Goal: Download file/media

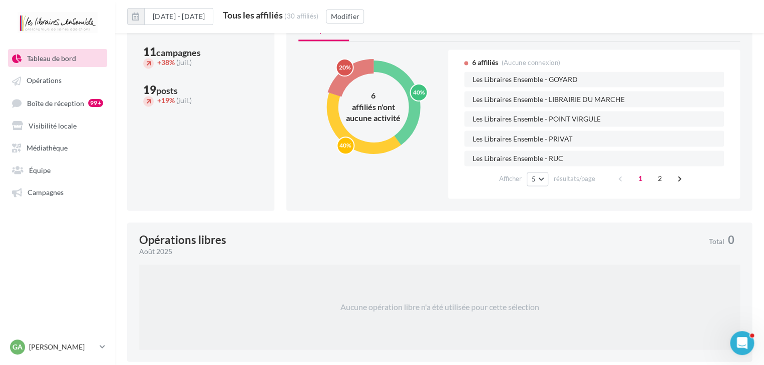
scroll to position [608, 0]
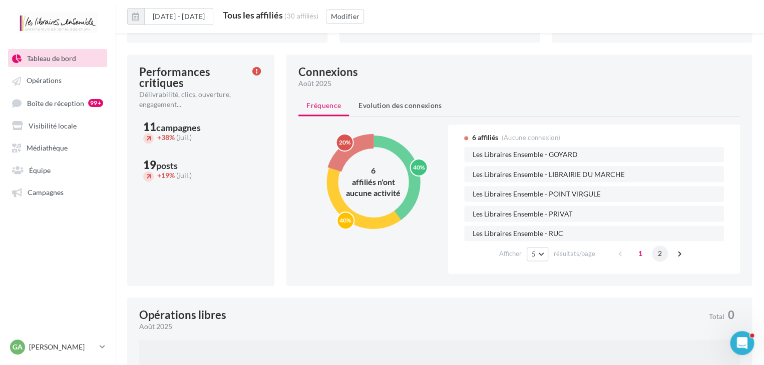
click at [663, 255] on span "2" at bounding box center [659, 254] width 16 height 16
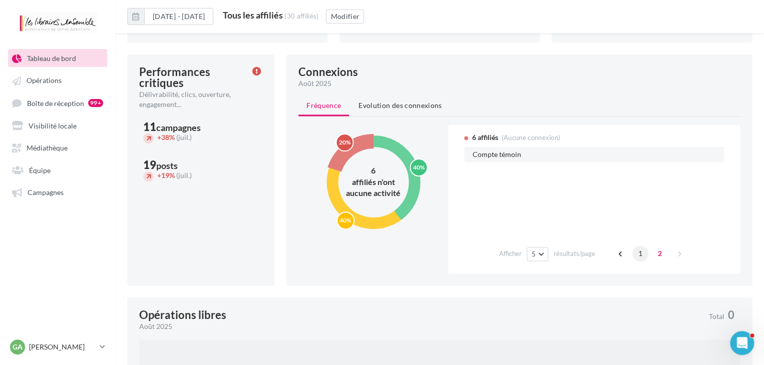
click at [632, 253] on span "1" at bounding box center [640, 254] width 16 height 16
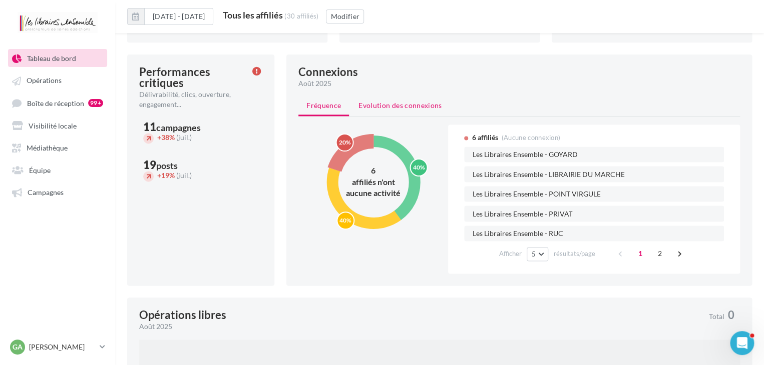
click at [370, 106] on span "Evolution des connexions" at bounding box center [399, 105] width 83 height 9
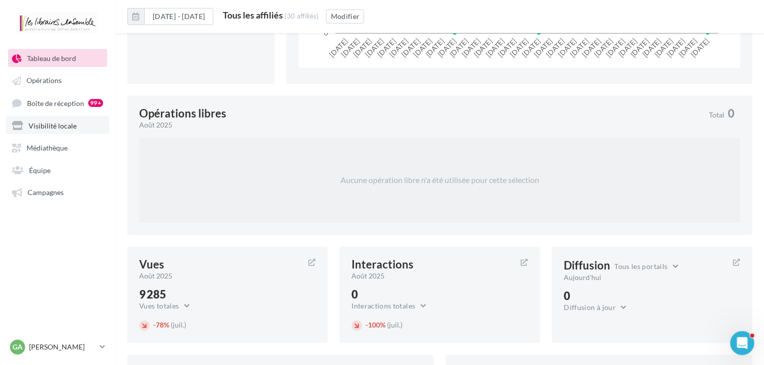
scroll to position [837, 0]
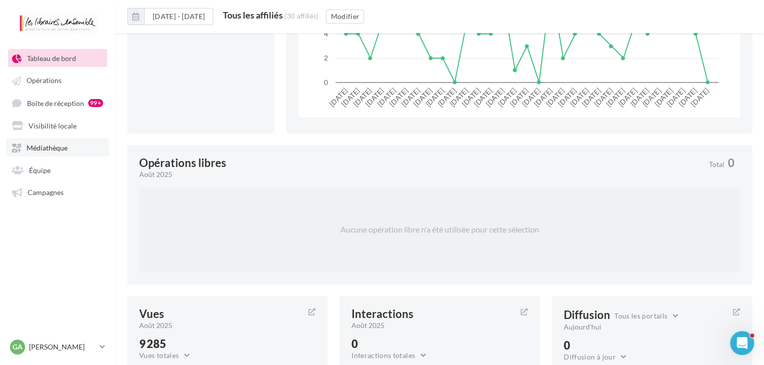
click at [62, 143] on link "Médiathèque" at bounding box center [57, 147] width 103 height 18
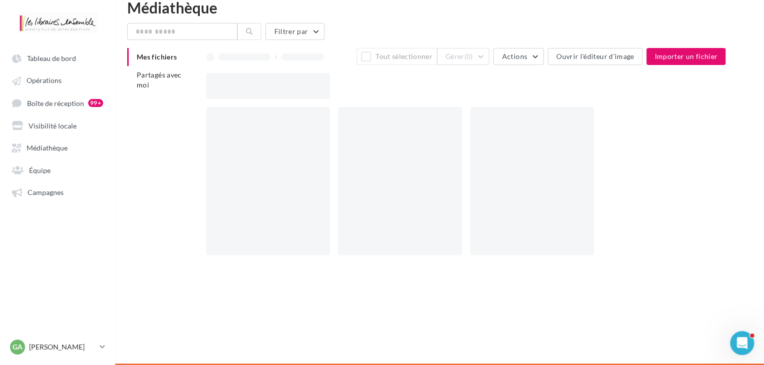
scroll to position [16, 0]
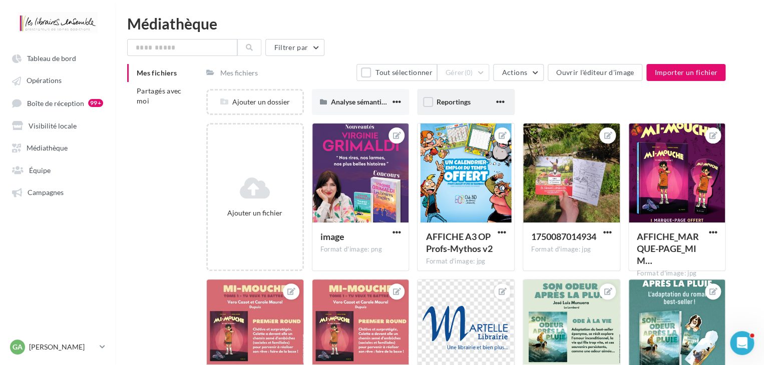
click at [470, 107] on div "Reportings" at bounding box center [466, 102] width 98 height 26
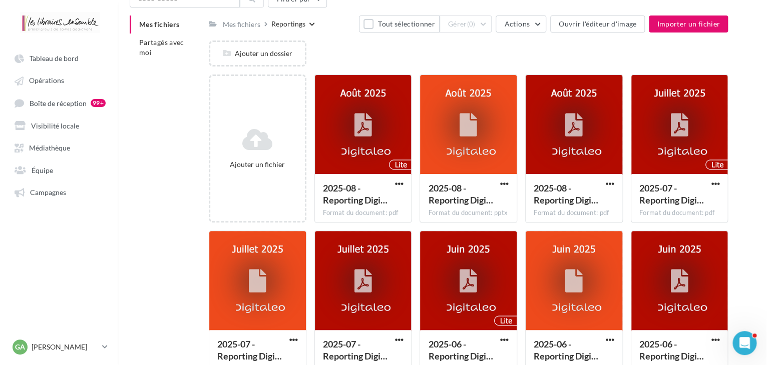
scroll to position [50, 0]
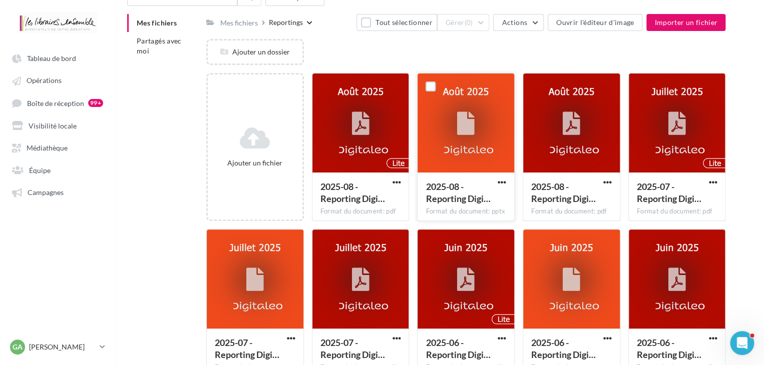
click at [477, 138] on div at bounding box center [466, 124] width 38 height 38
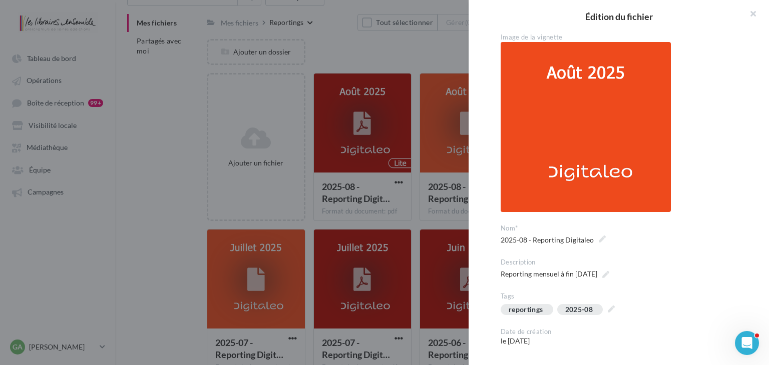
click at [478, 176] on div "**********" at bounding box center [622, 193] width 308 height 320
click at [453, 169] on div at bounding box center [384, 182] width 769 height 365
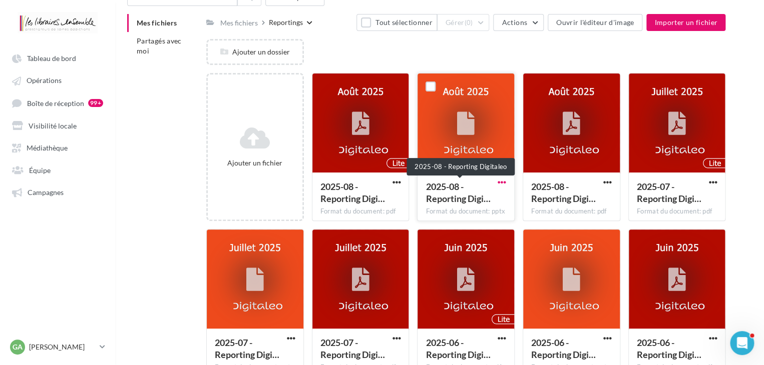
click at [500, 186] on span "button" at bounding box center [501, 182] width 9 height 9
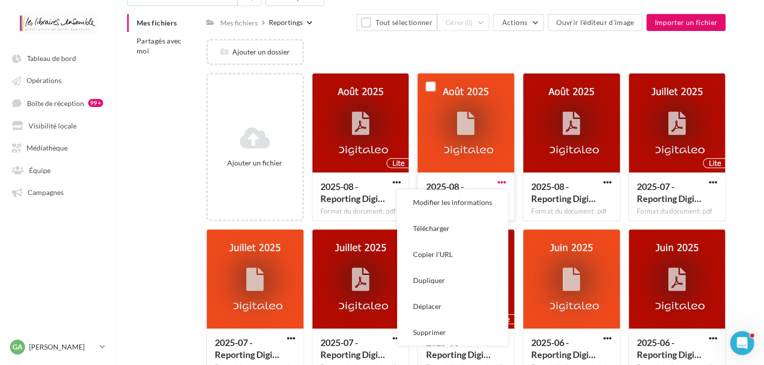
click at [500, 186] on span "button" at bounding box center [501, 182] width 9 height 9
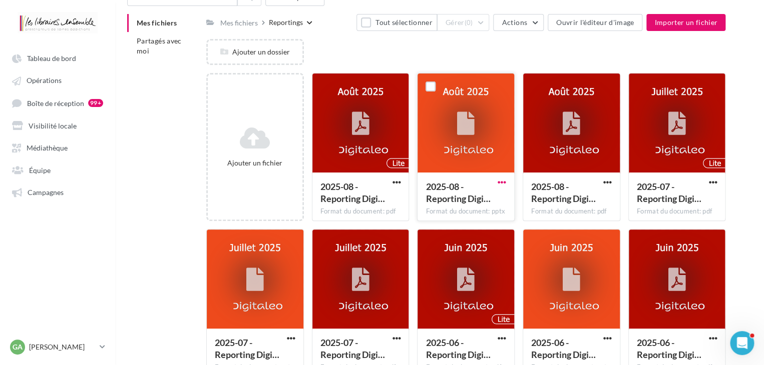
click at [500, 186] on span "button" at bounding box center [501, 182] width 9 height 9
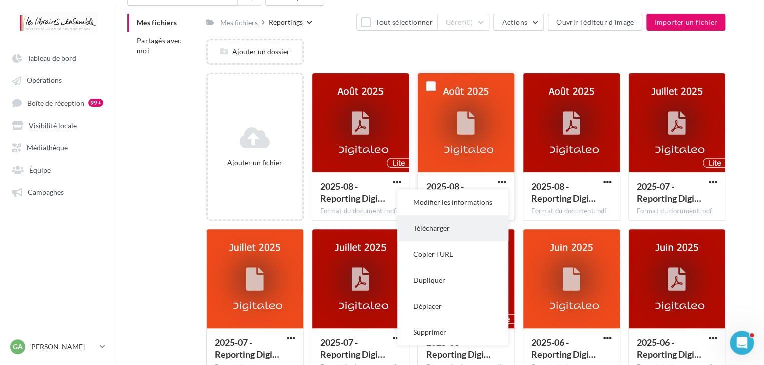
click at [464, 225] on button "Télécharger" at bounding box center [452, 229] width 111 height 26
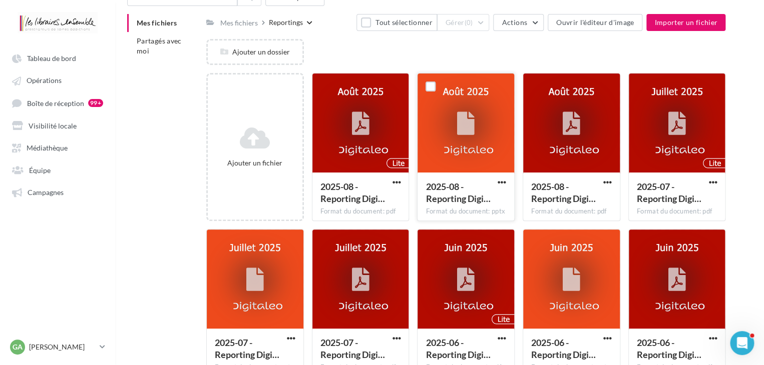
click at [486, 158] on div at bounding box center [465, 124] width 97 height 100
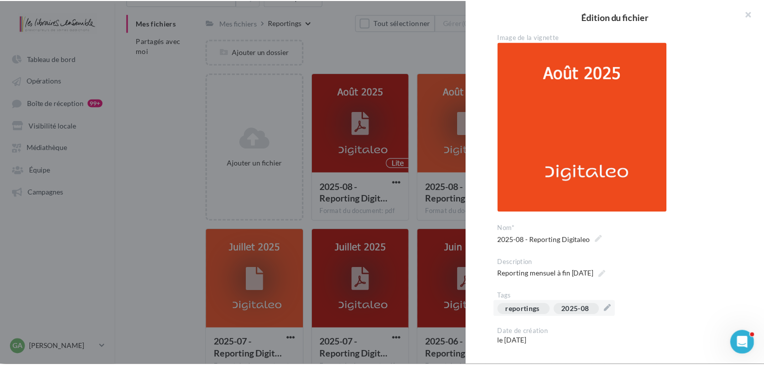
scroll to position [123, 0]
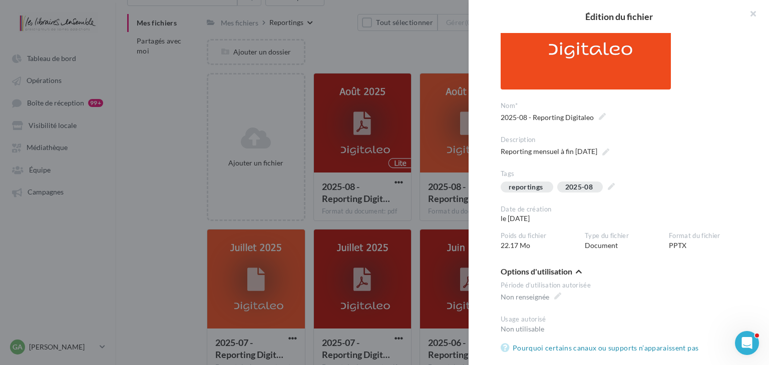
click at [421, 220] on div at bounding box center [384, 182] width 769 height 365
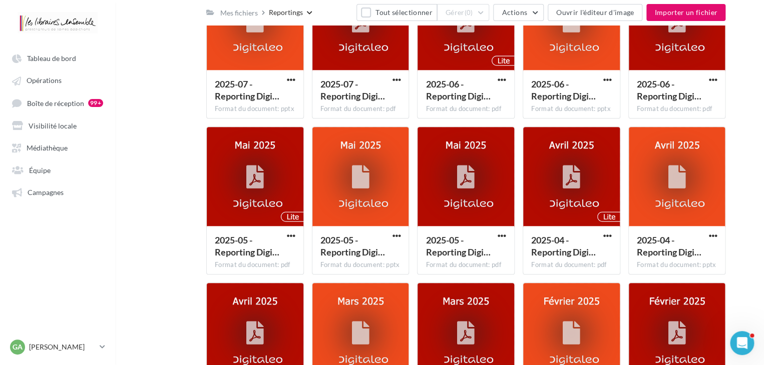
scroll to position [225, 0]
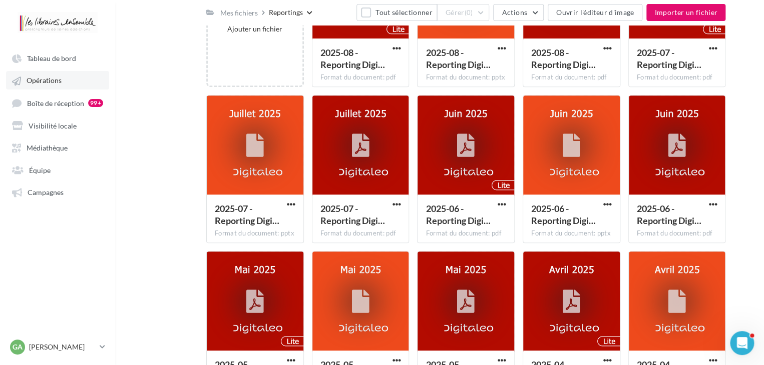
scroll to position [125, 0]
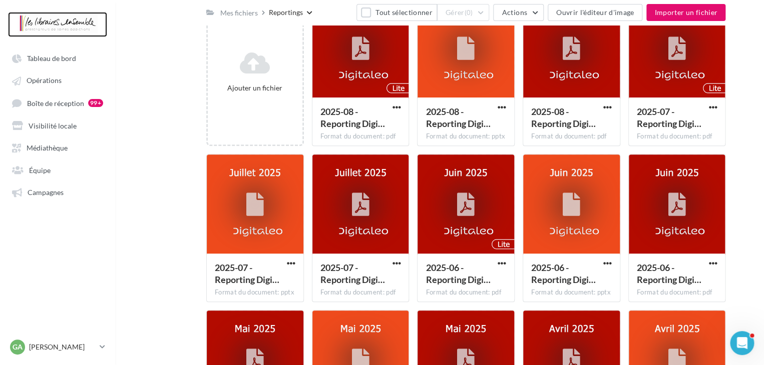
click at [67, 15] on div at bounding box center [58, 24] width 80 height 25
